Goal: Task Accomplishment & Management: Use online tool/utility

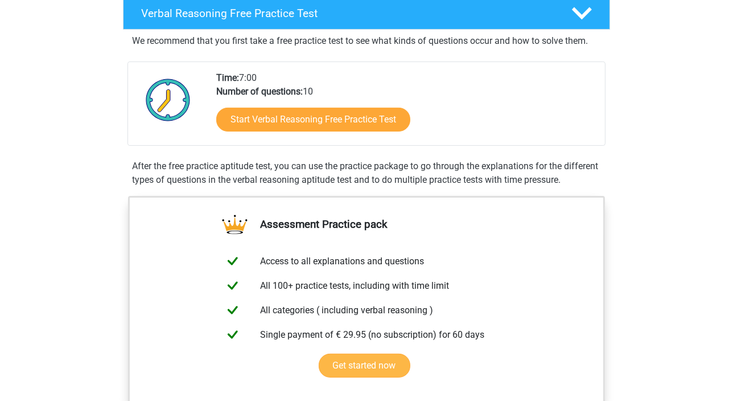
scroll to position [259, 0]
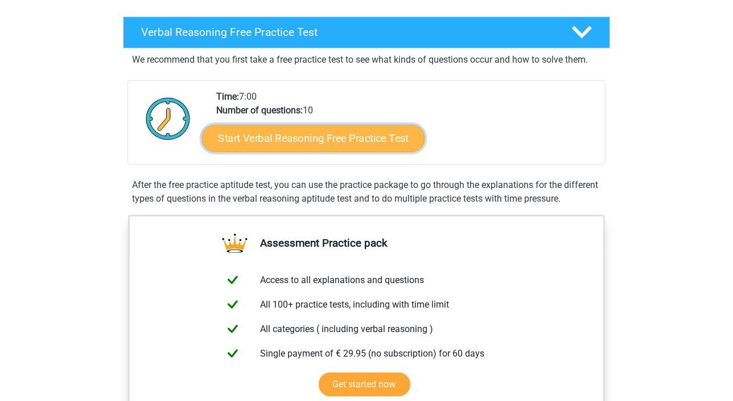
click at [277, 146] on link "Start Verbal Reasoning Free Practice Test" at bounding box center [313, 138] width 223 height 27
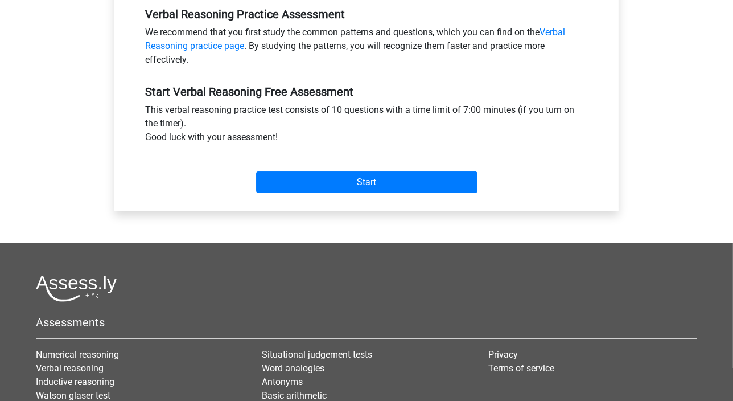
scroll to position [362, 0]
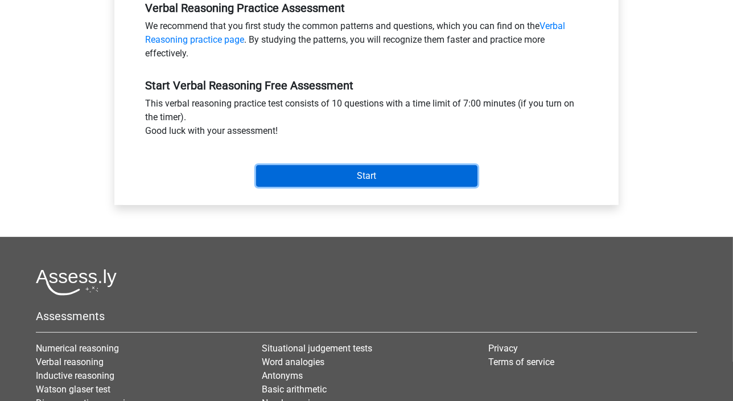
click at [330, 183] on input "Start" at bounding box center [367, 176] width 222 height 22
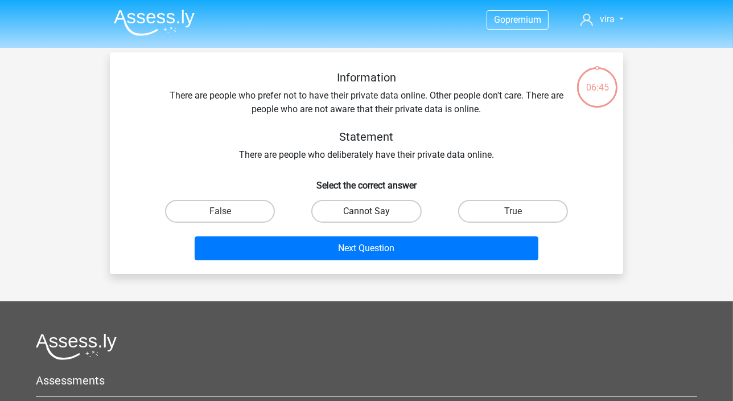
click at [346, 207] on label "Cannot Say" at bounding box center [366, 211] width 110 height 23
click at [367, 211] on input "Cannot Say" at bounding box center [370, 214] width 7 height 7
radio input "true"
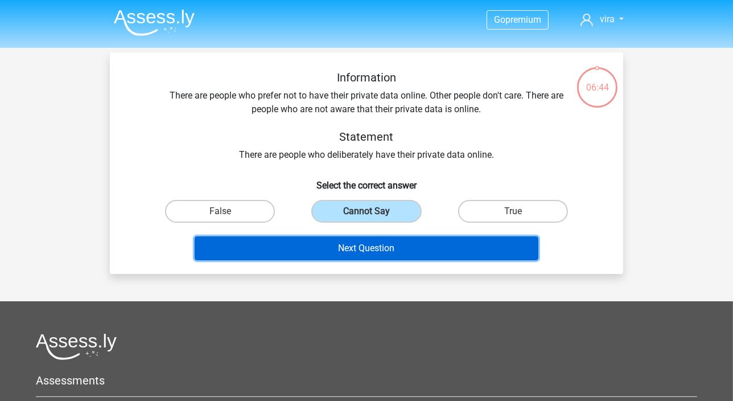
click at [339, 250] on button "Next Question" at bounding box center [367, 248] width 345 height 24
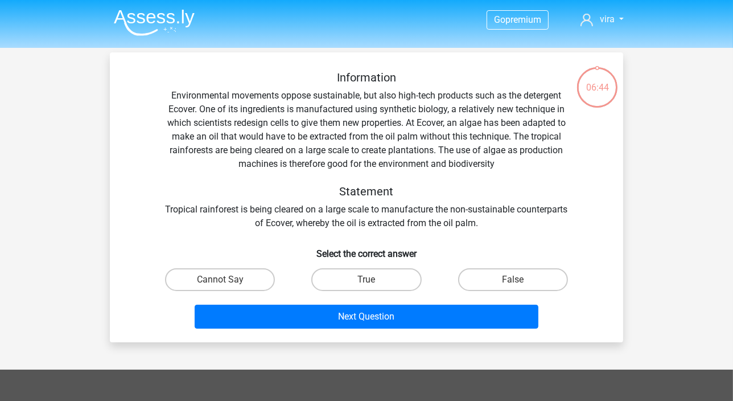
scroll to position [52, 0]
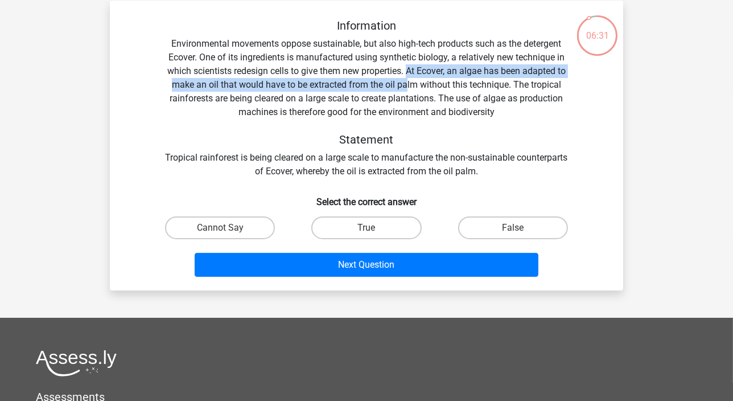
drag, startPoint x: 408, startPoint y: 70, endPoint x: 408, endPoint y: 85, distance: 15.4
click at [408, 85] on div "Information Environmental movements oppose sustainable, but also high-tech prod…" at bounding box center [366, 98] width 477 height 159
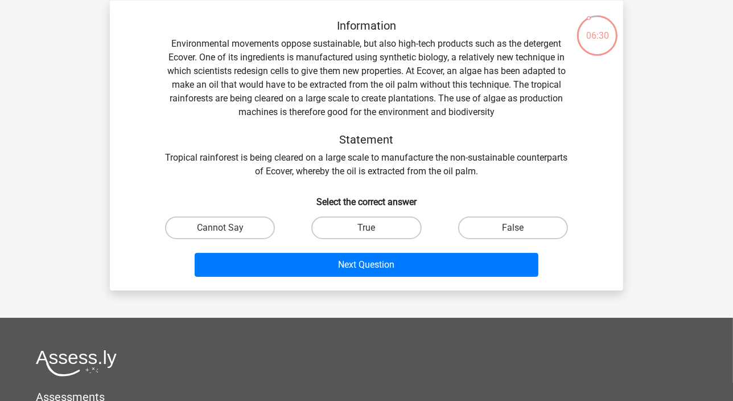
drag, startPoint x: 408, startPoint y: 85, endPoint x: 301, endPoint y: 104, distance: 108.6
click at [301, 104] on div "Information Environmental movements oppose sustainable, but also high-tech prod…" at bounding box center [366, 98] width 477 height 159
